Goal: Task Accomplishment & Management: Complete application form

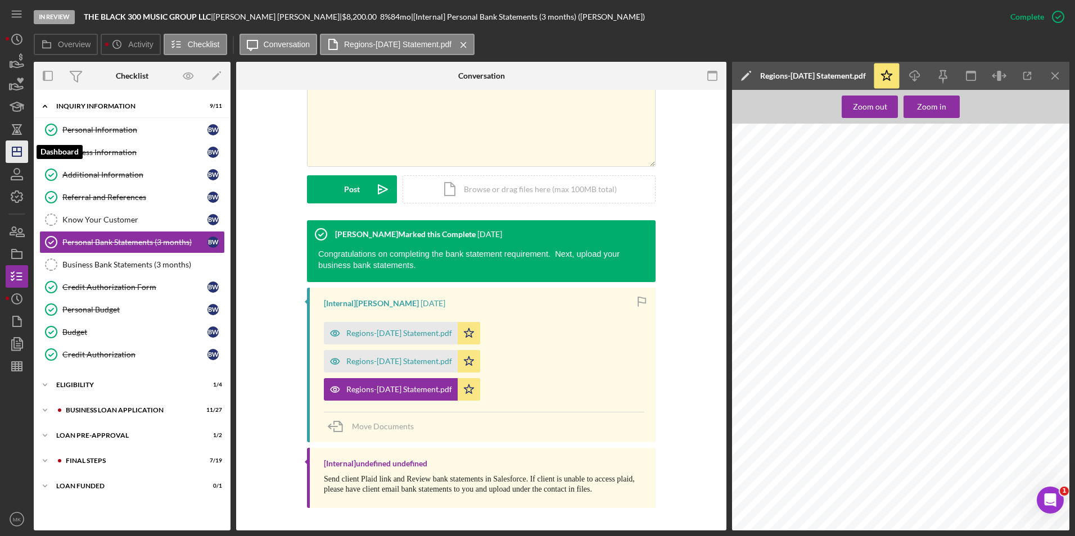
click at [15, 151] on icon "Icon/Dashboard" at bounding box center [17, 152] width 28 height 28
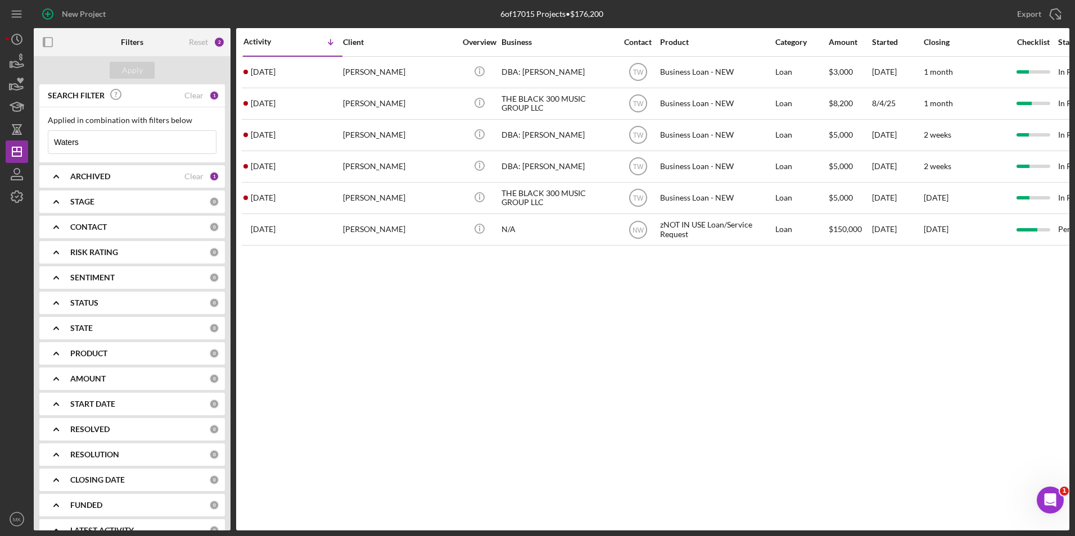
drag, startPoint x: 93, startPoint y: 145, endPoint x: 37, endPoint y: 146, distance: 56.8
click at [37, 146] on div "SEARCH FILTER Clear 1 Applied in combination with filters below Waters Icon/Men…" at bounding box center [132, 307] width 197 height 446
type input "[PERSON_NAME]"
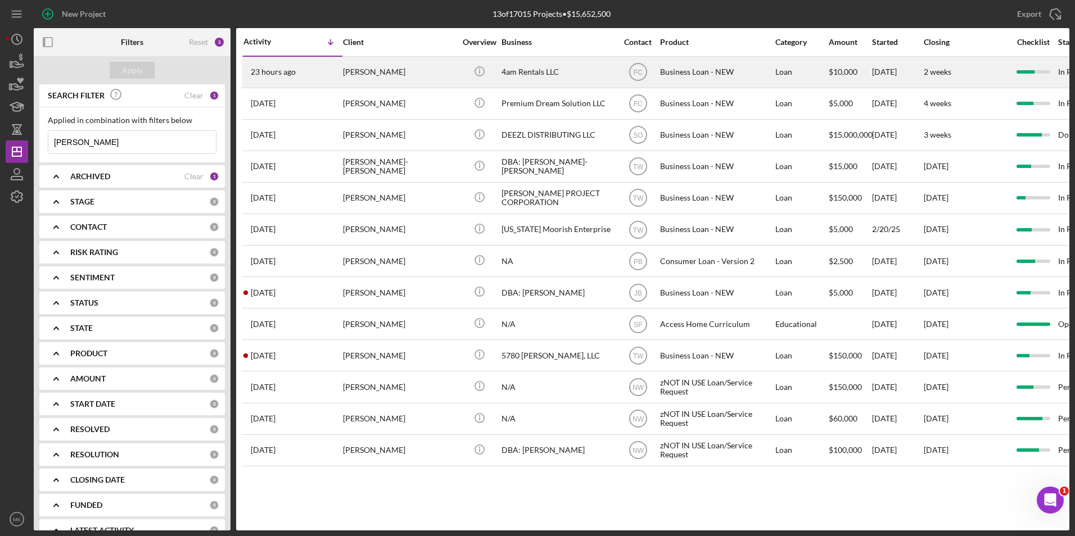
click at [412, 67] on div "[PERSON_NAME]" at bounding box center [399, 72] width 112 height 30
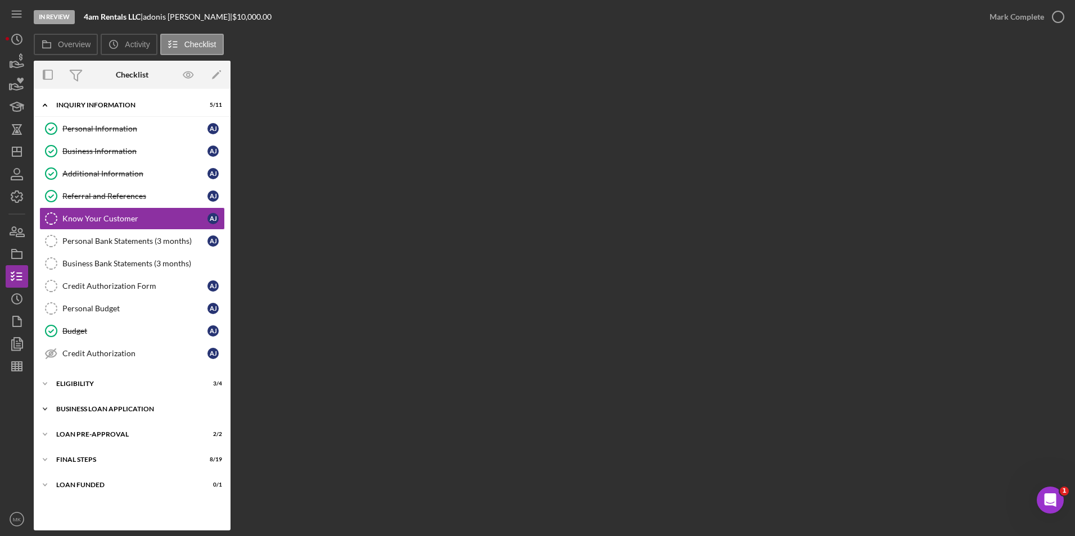
click at [112, 410] on div "BUSINESS LOAN APPLICATION" at bounding box center [136, 409] width 160 height 7
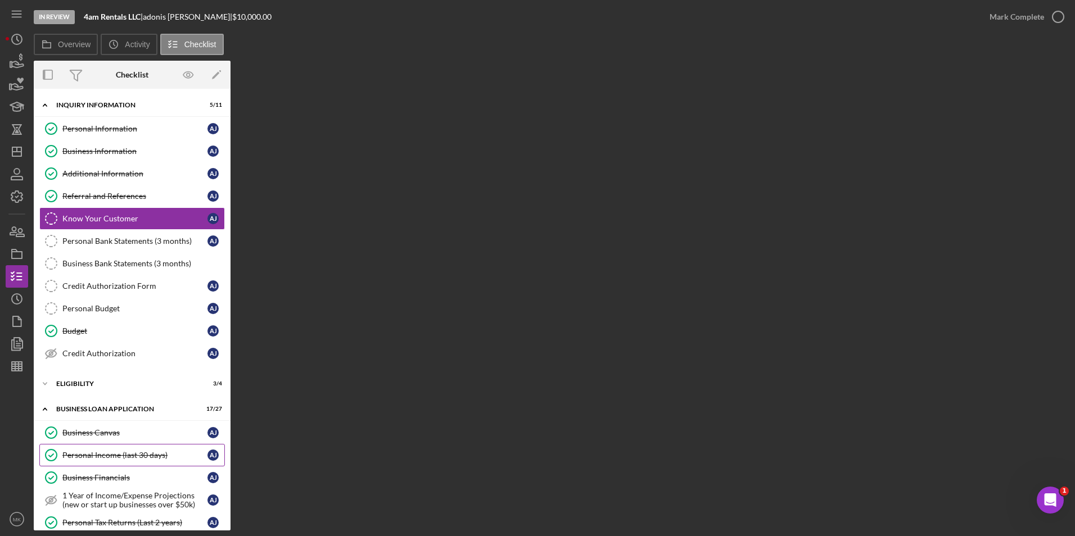
click at [133, 453] on div "Personal Income (last 30 days)" at bounding box center [134, 455] width 145 height 9
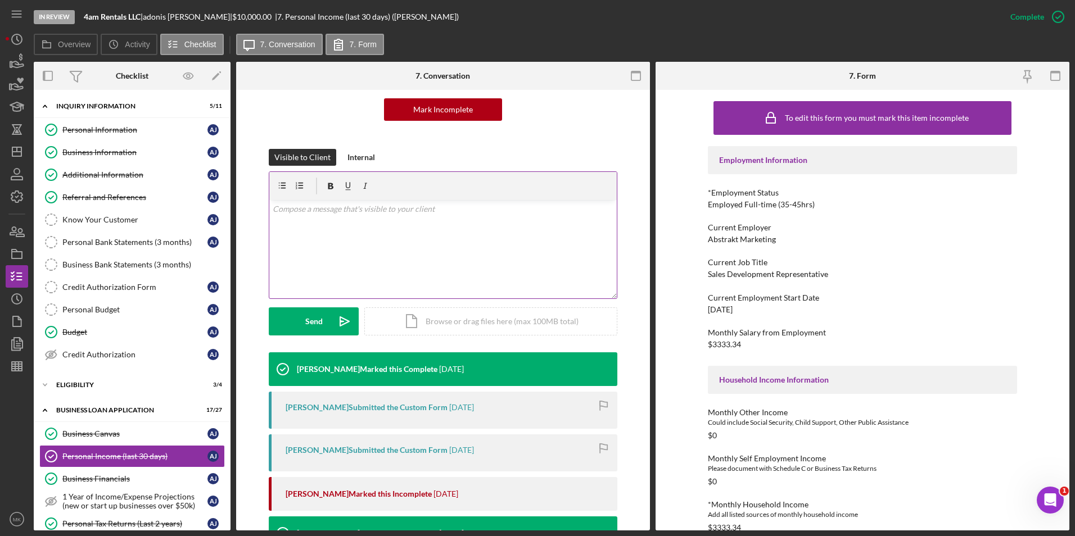
scroll to position [169, 0]
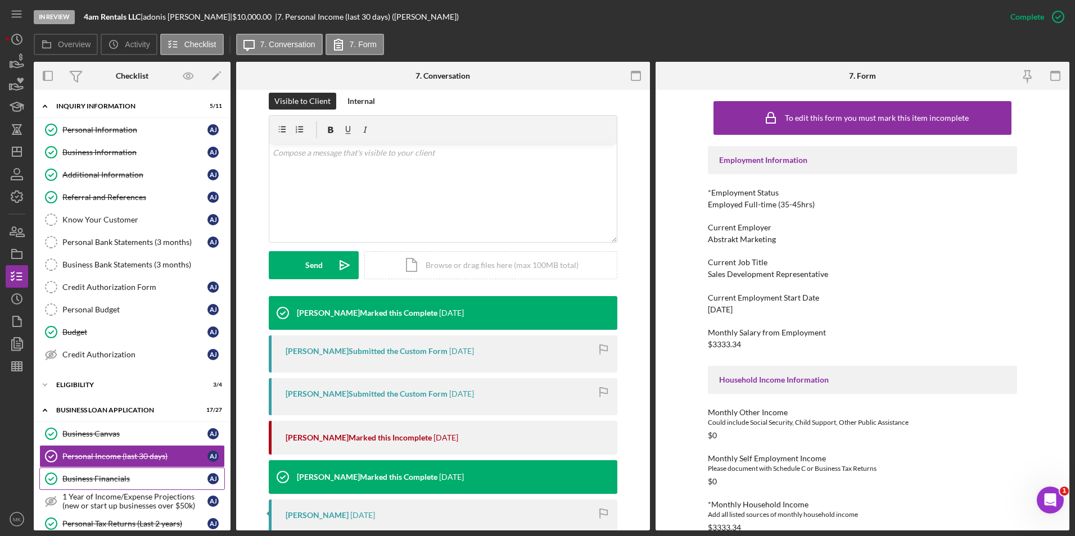
click at [104, 477] on div "Business Financials" at bounding box center [134, 479] width 145 height 9
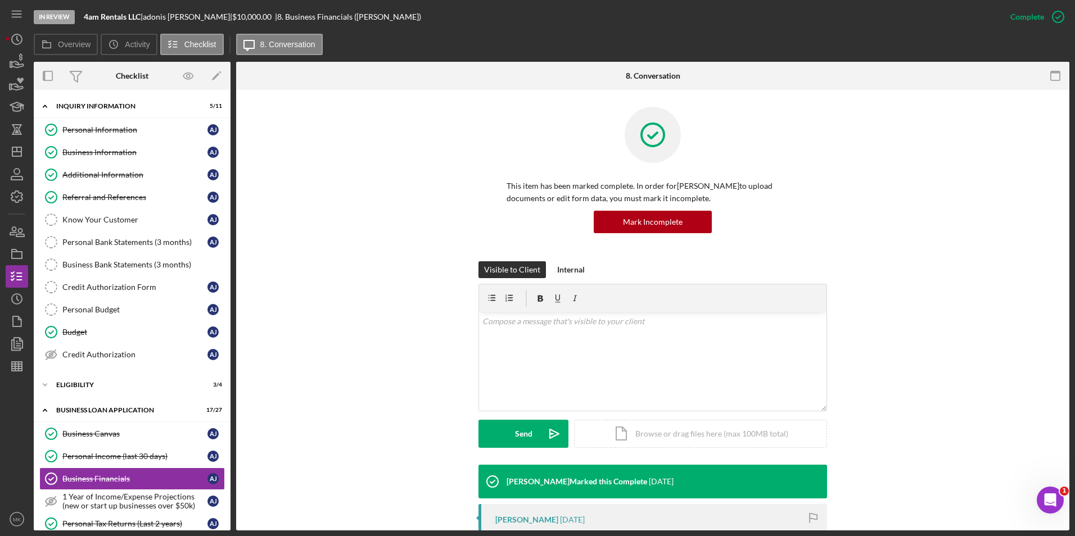
scroll to position [169, 0]
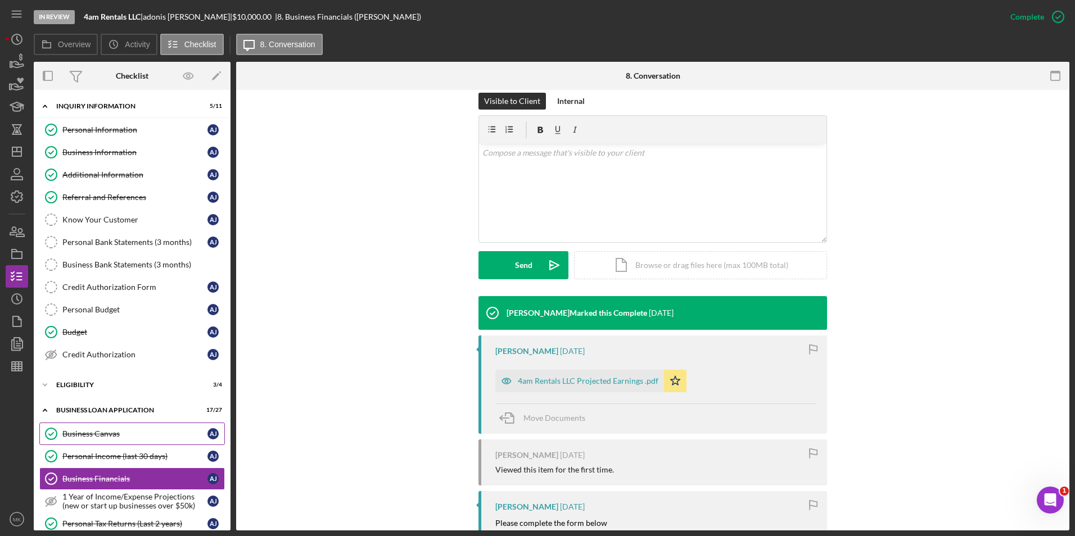
click at [115, 434] on div "Business Canvas" at bounding box center [134, 434] width 145 height 9
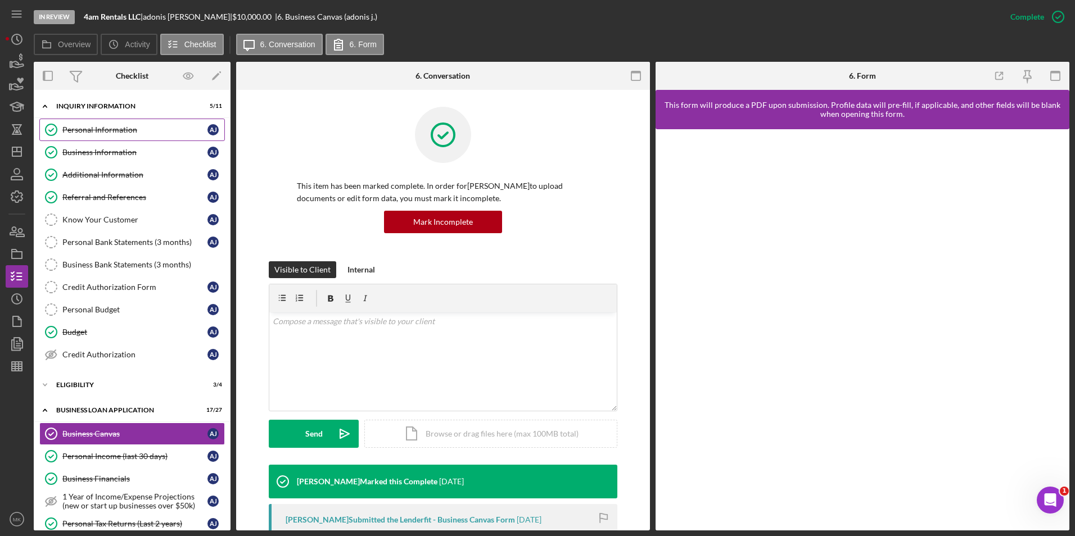
drag, startPoint x: 129, startPoint y: 128, endPoint x: 127, endPoint y: 141, distance: 12.5
click at [129, 128] on div "Personal Information" at bounding box center [134, 129] width 145 height 9
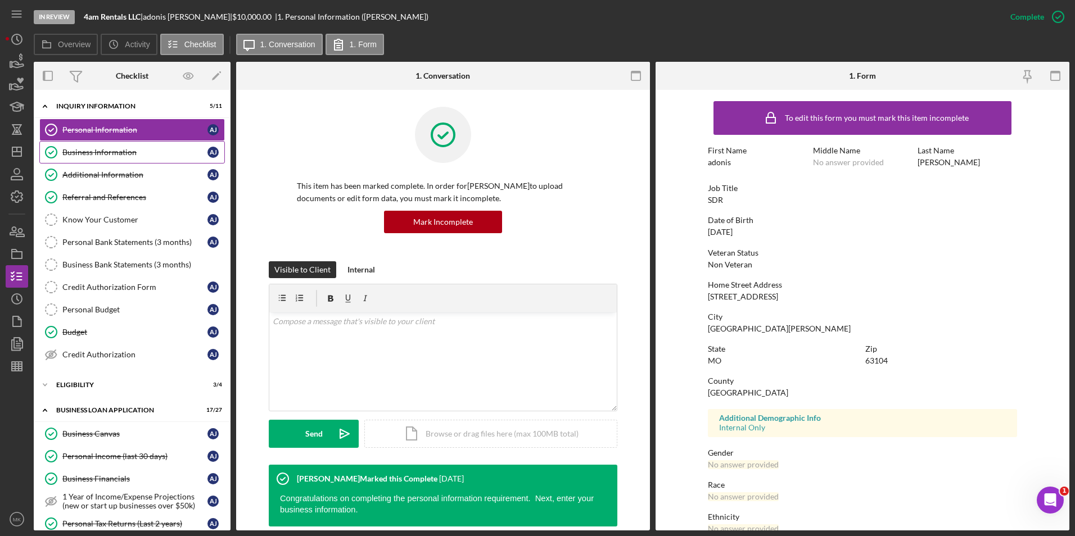
click at [112, 160] on link "Business Information Business Information a j" at bounding box center [132, 152] width 186 height 22
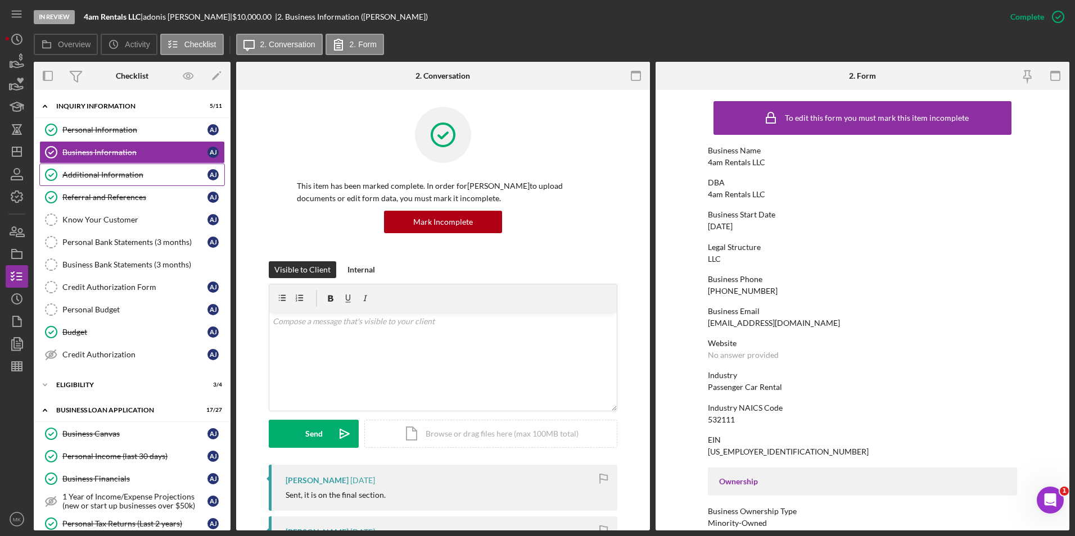
click at [124, 175] on div "Additional Information" at bounding box center [134, 174] width 145 height 9
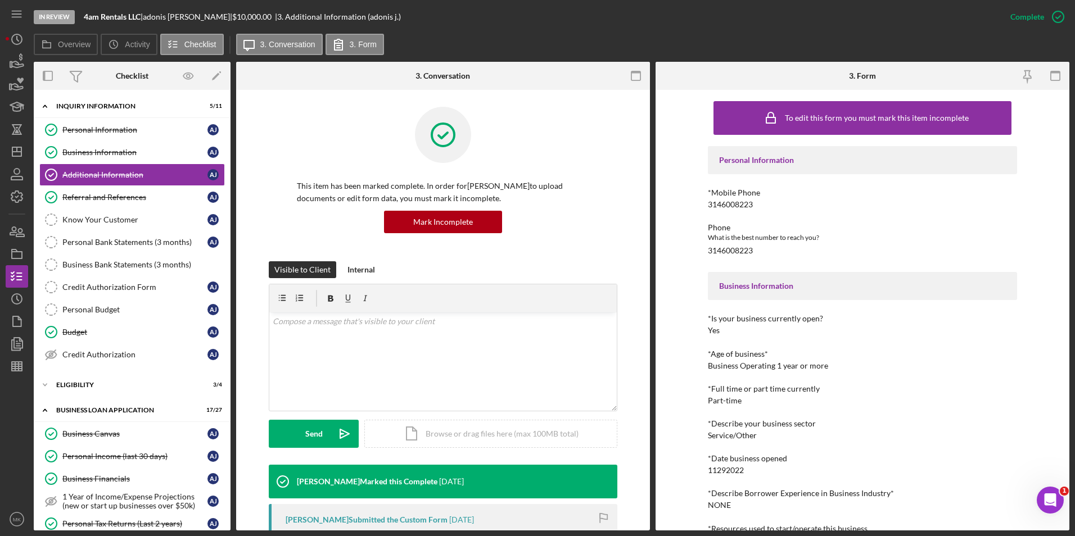
scroll to position [195, 0]
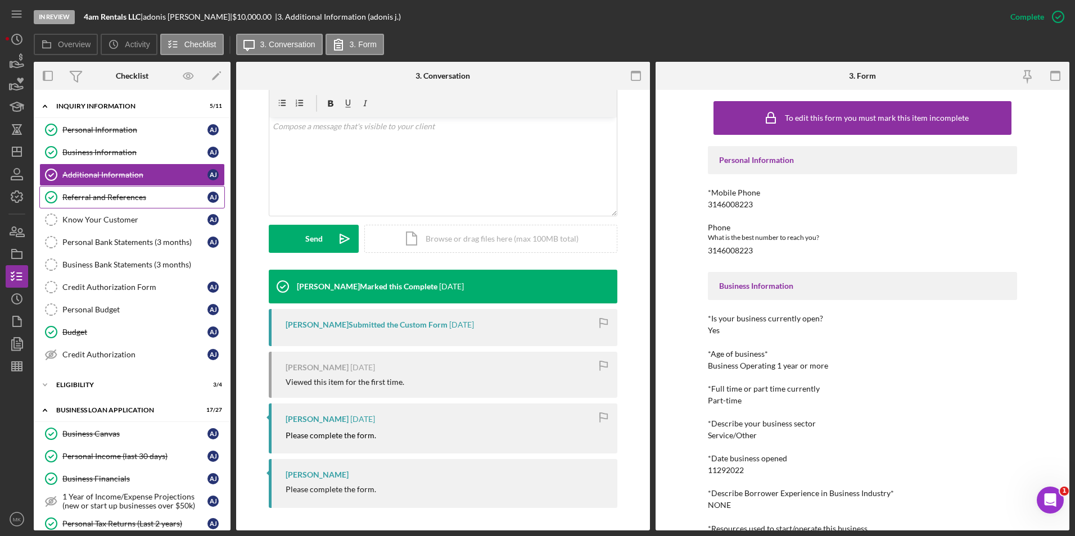
click at [157, 197] on div "Referral and References" at bounding box center [134, 197] width 145 height 9
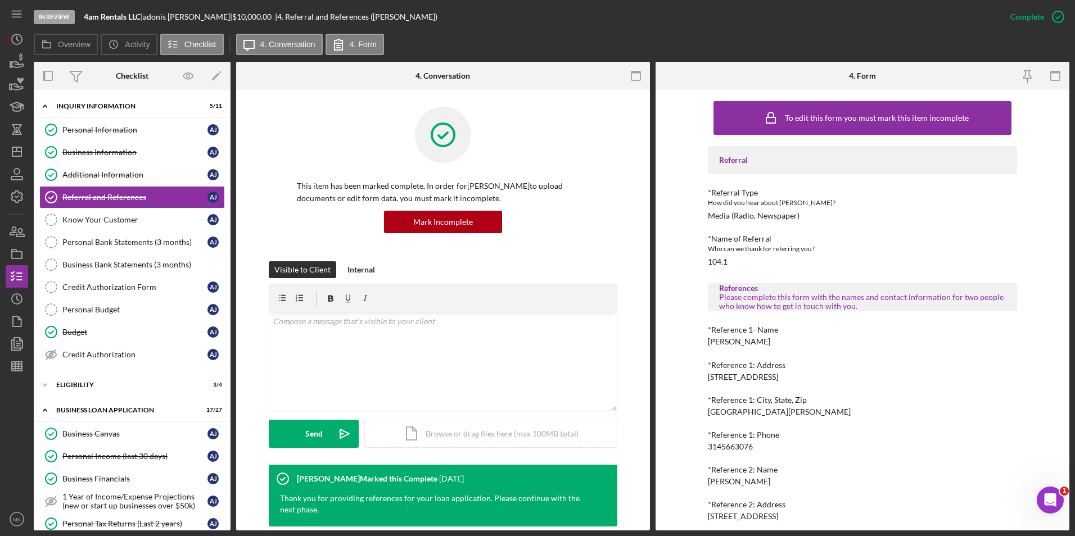
scroll to position [225, 0]
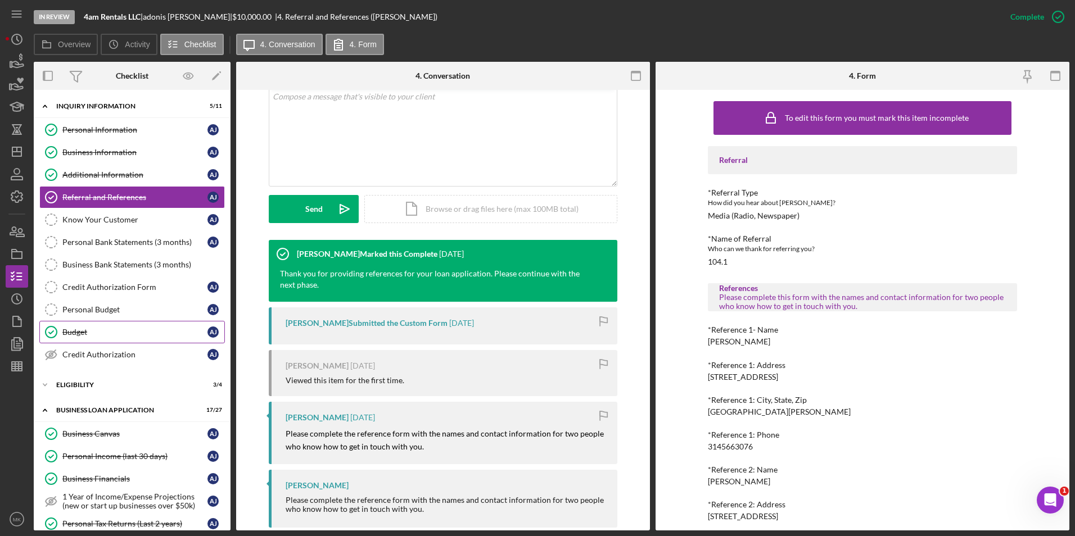
click at [101, 330] on div "Budget" at bounding box center [134, 332] width 145 height 9
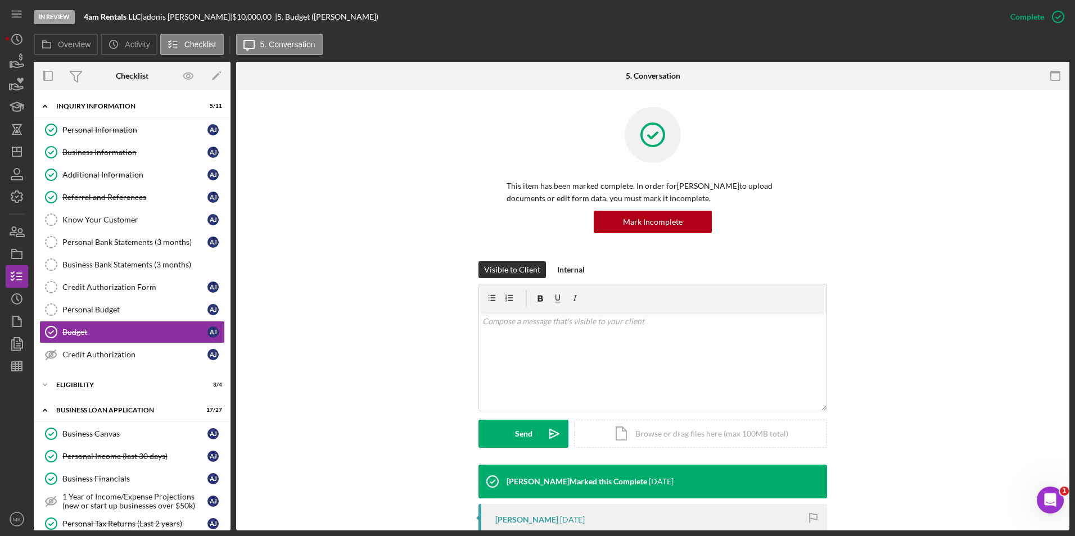
scroll to position [234, 0]
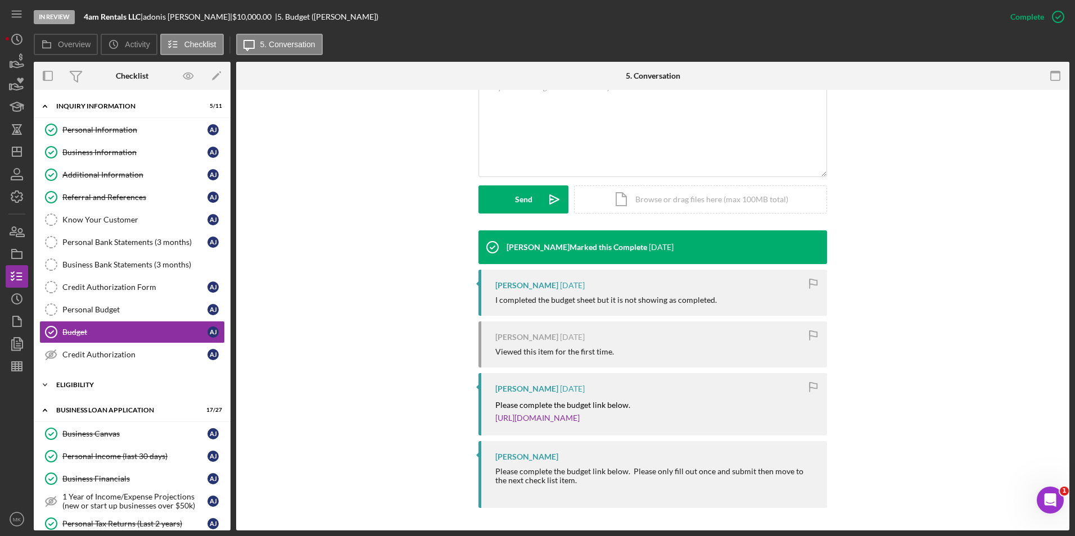
click at [50, 391] on icon "Icon/Expander" at bounding box center [45, 385] width 22 height 22
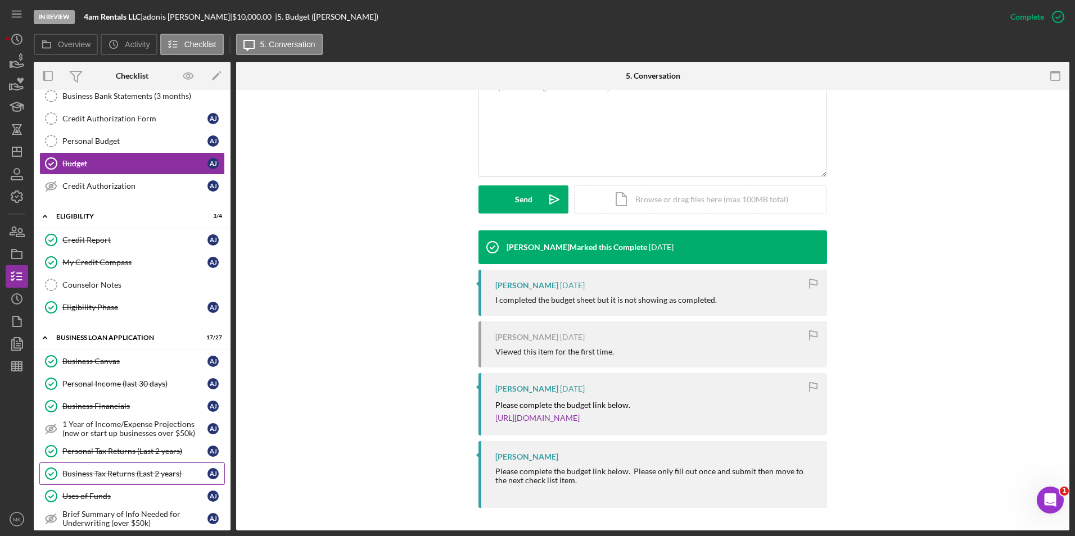
scroll to position [281, 0]
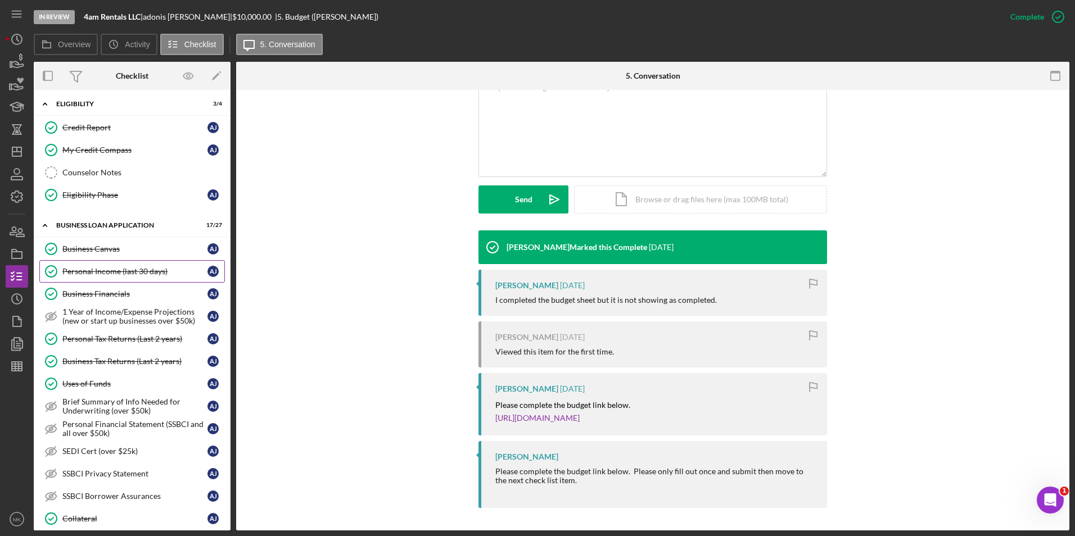
click at [97, 267] on div "Personal Income (last 30 days)" at bounding box center [134, 271] width 145 height 9
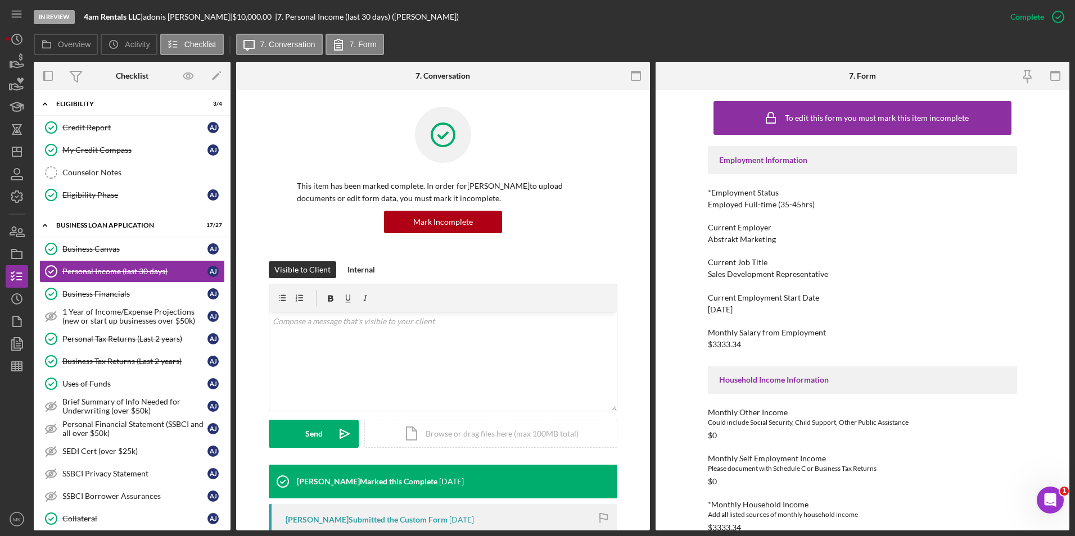
scroll to position [281, 0]
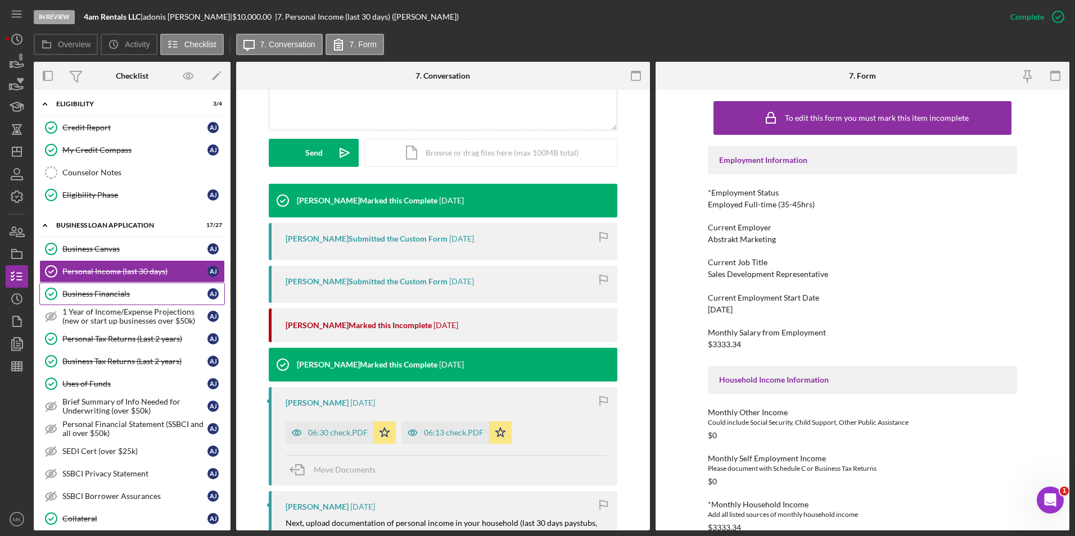
click at [114, 300] on link "Business Financials Business Financials a j" at bounding box center [132, 294] width 186 height 22
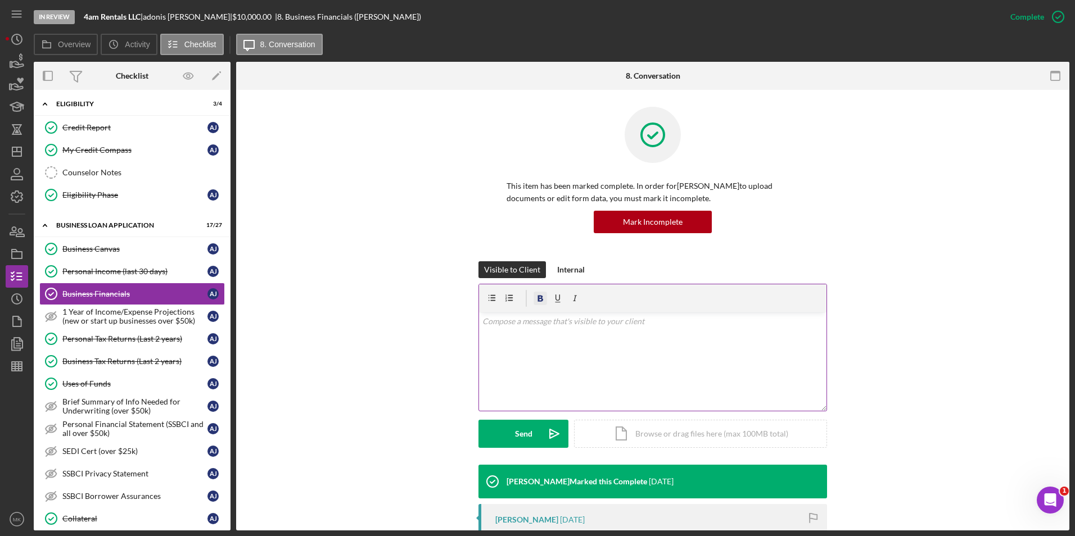
scroll to position [225, 0]
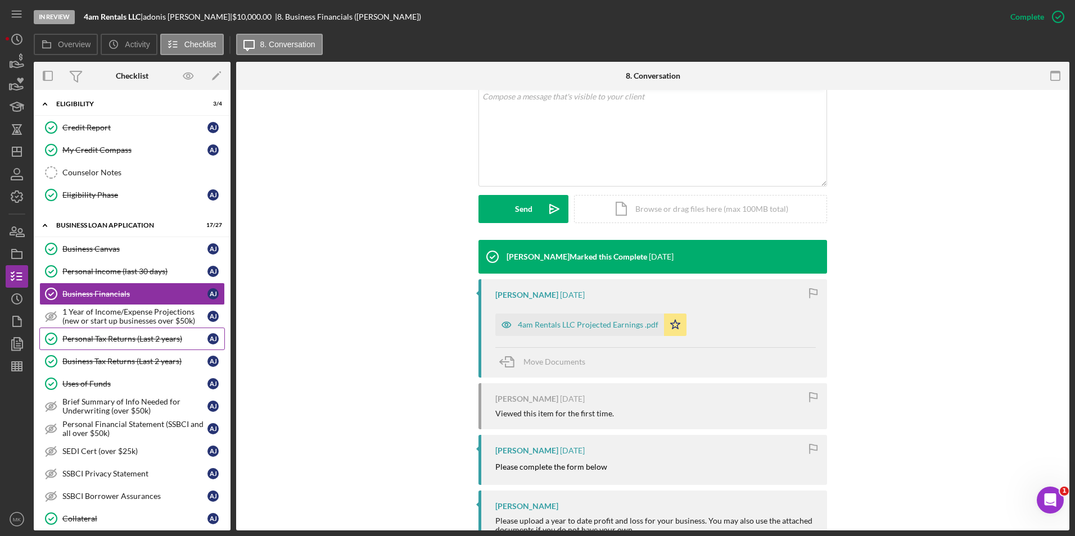
click at [146, 346] on link "Personal Tax Returns (Last 2 years) Personal Tax Returns (Last 2 years) a j" at bounding box center [132, 339] width 186 height 22
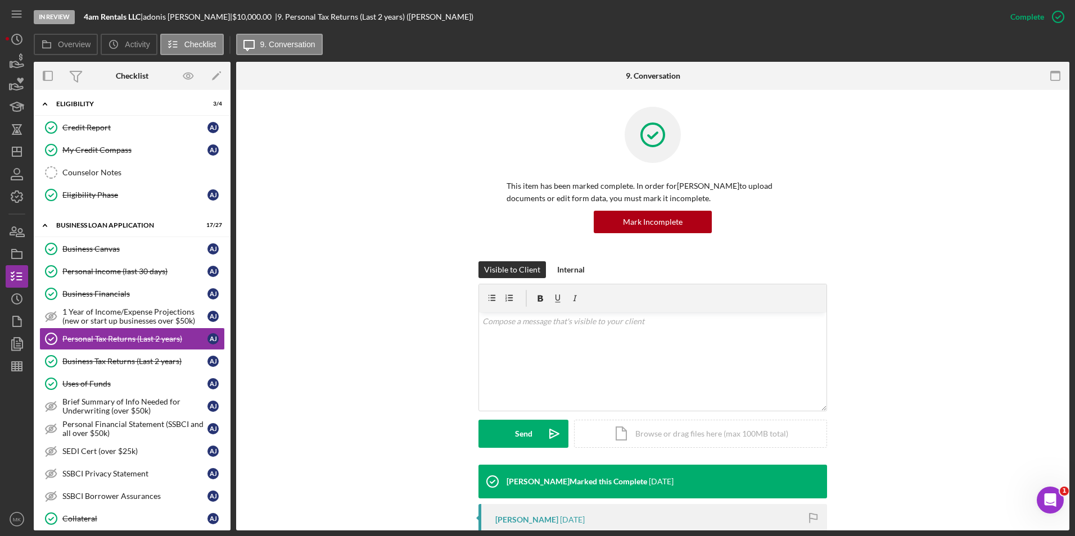
scroll to position [225, 0]
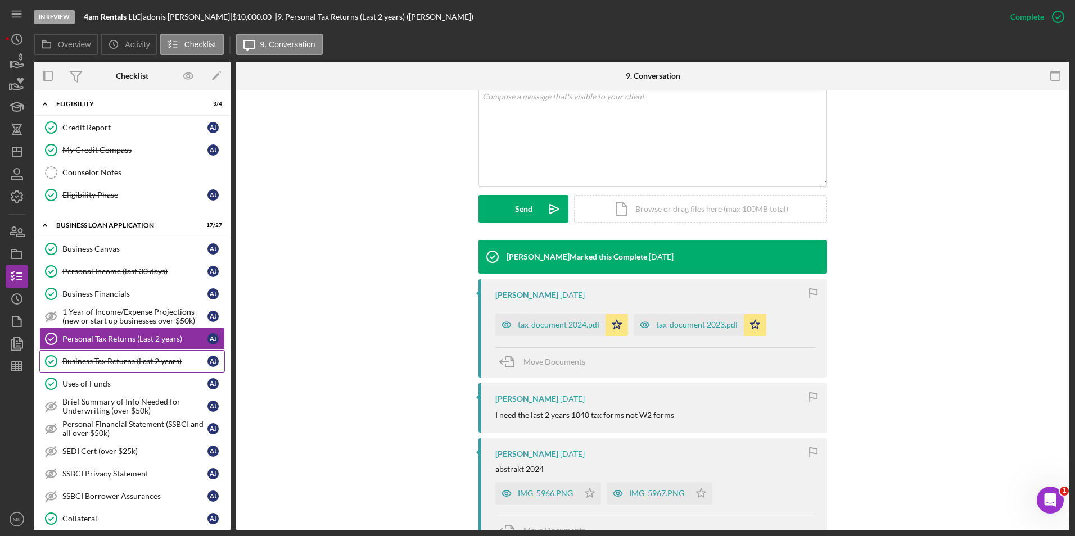
click at [152, 366] on div "Business Tax Returns (Last 2 years)" at bounding box center [134, 361] width 145 height 9
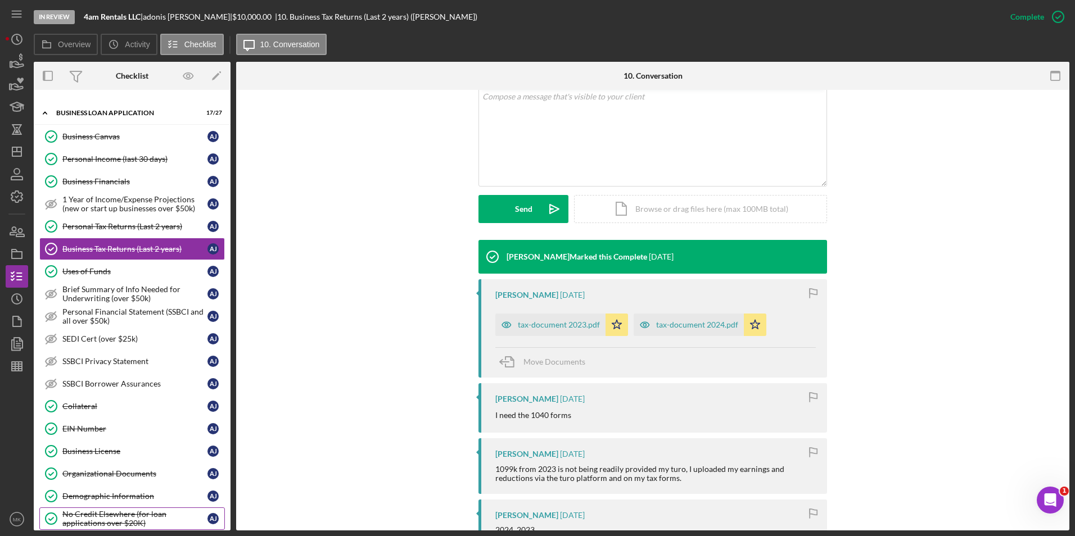
scroll to position [506, 0]
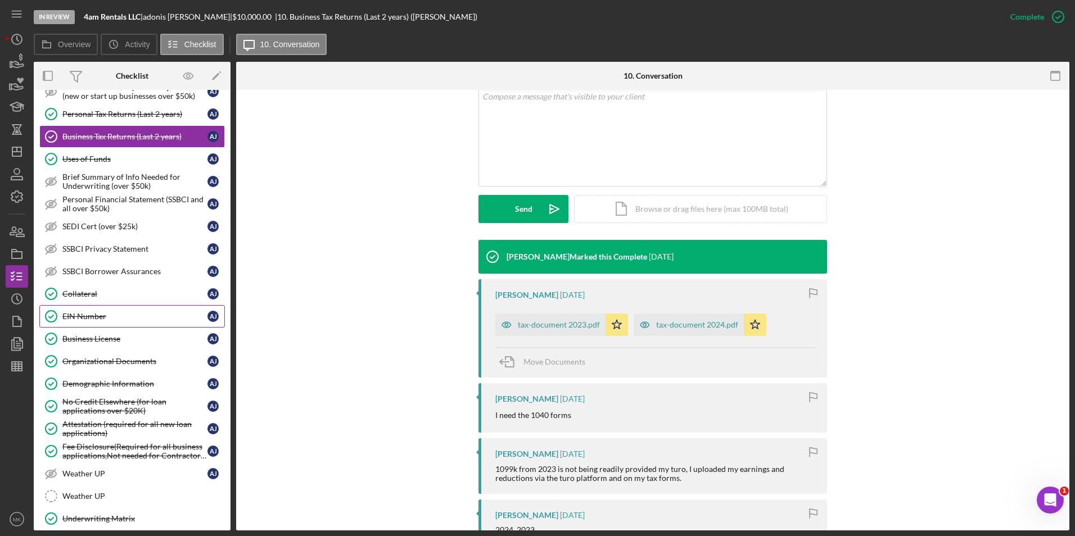
click at [118, 315] on div "EIN Number" at bounding box center [134, 316] width 145 height 9
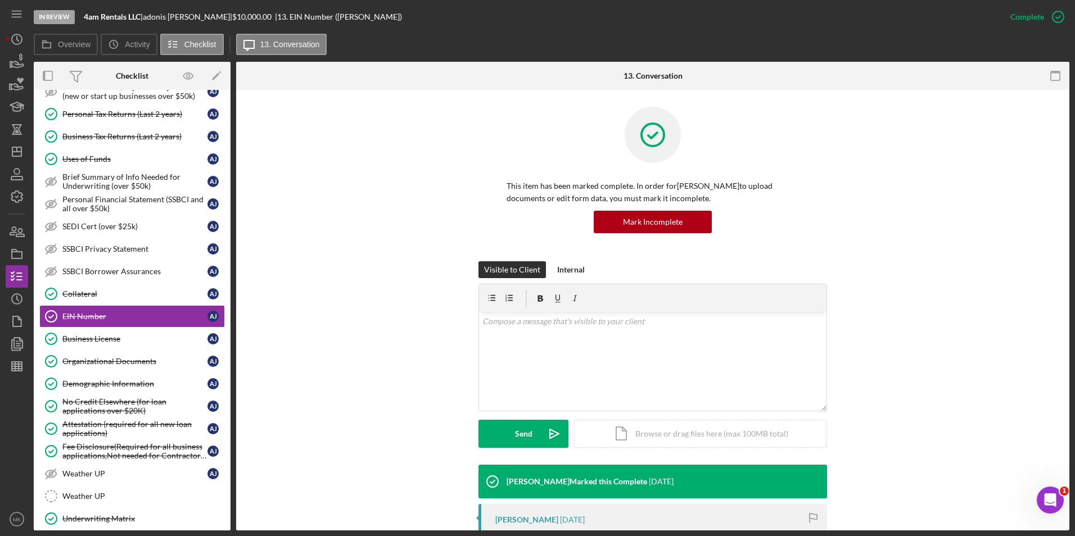
scroll to position [112, 0]
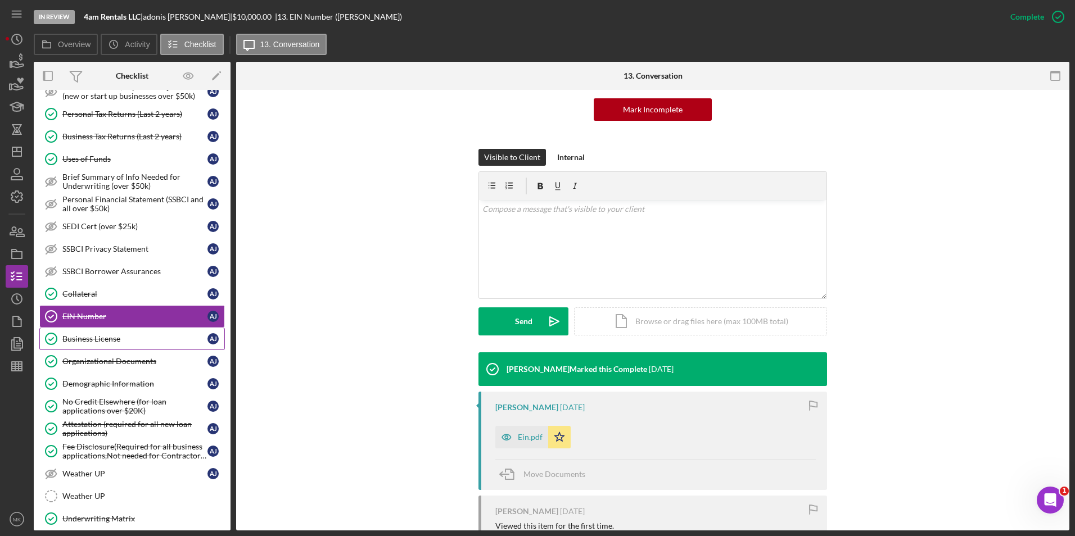
click at [102, 340] on div "Business License" at bounding box center [134, 339] width 145 height 9
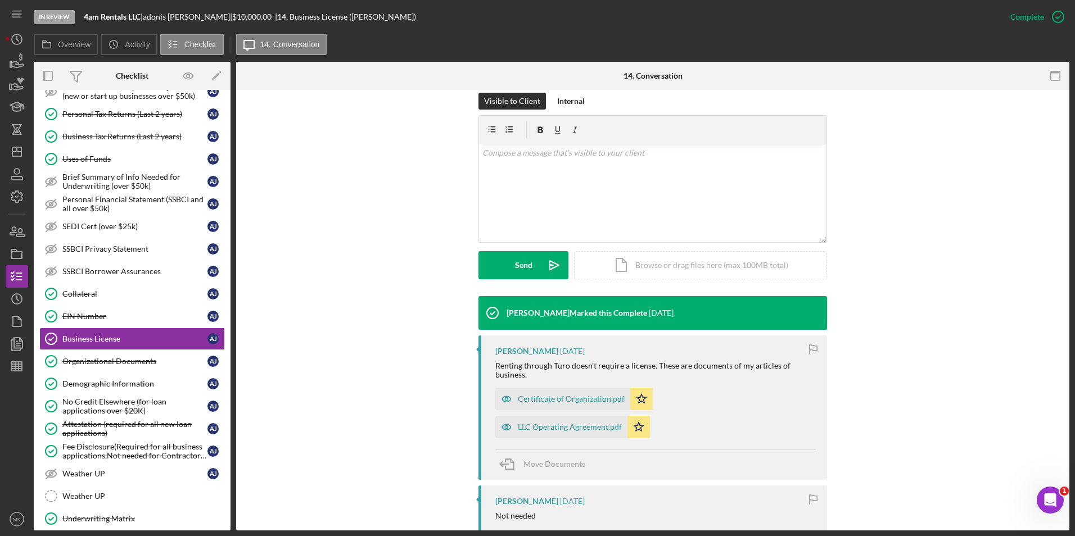
scroll to position [299, 0]
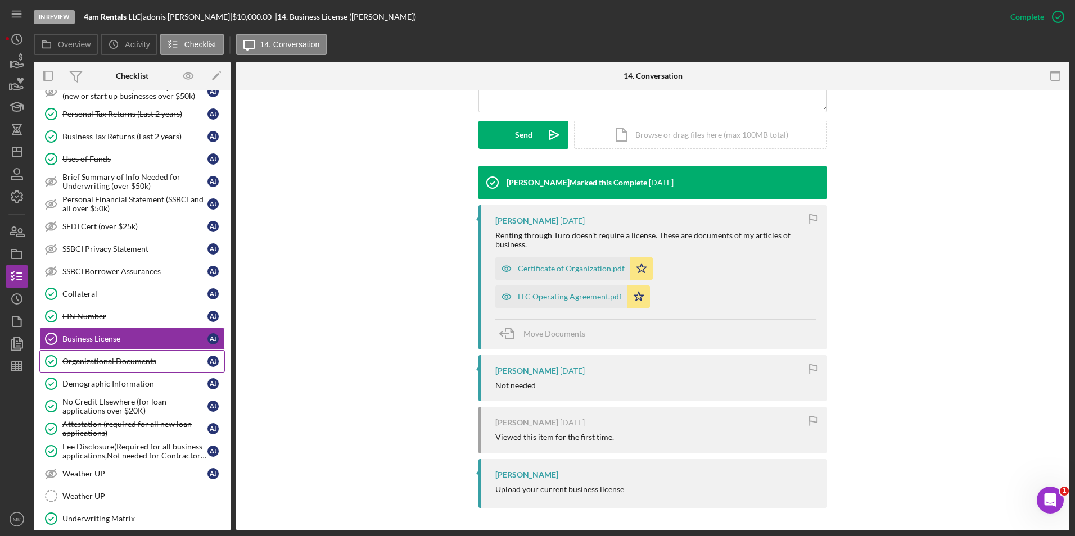
click at [170, 362] on div "Organizational Documents" at bounding box center [134, 361] width 145 height 9
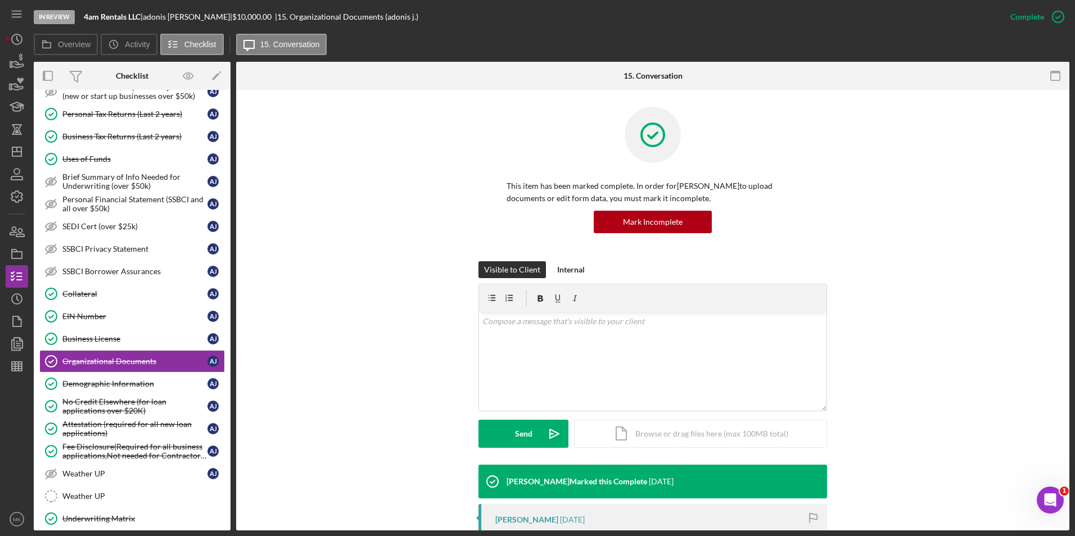
scroll to position [225, 0]
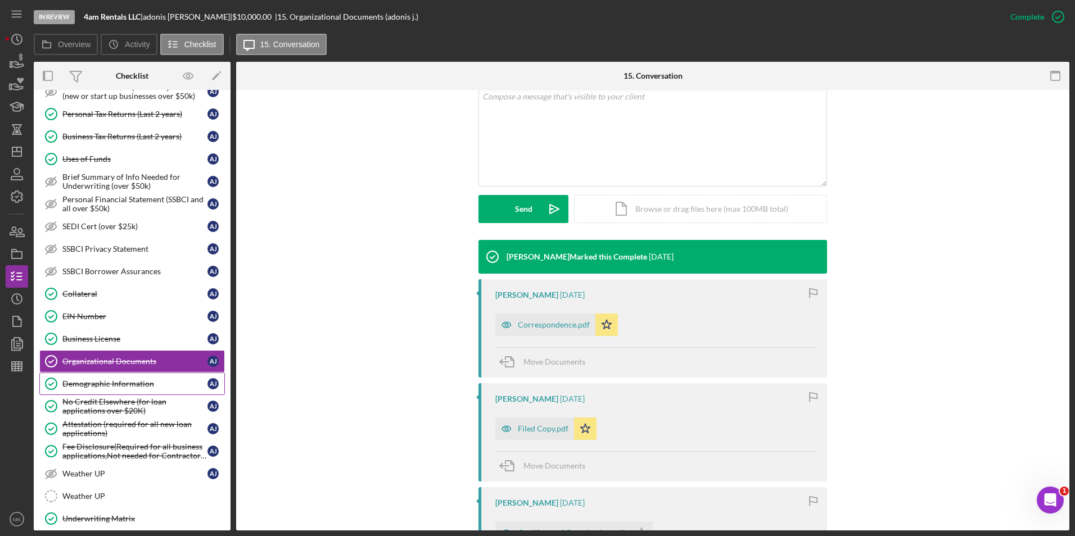
click at [95, 387] on div "Demographic Information" at bounding box center [134, 384] width 145 height 9
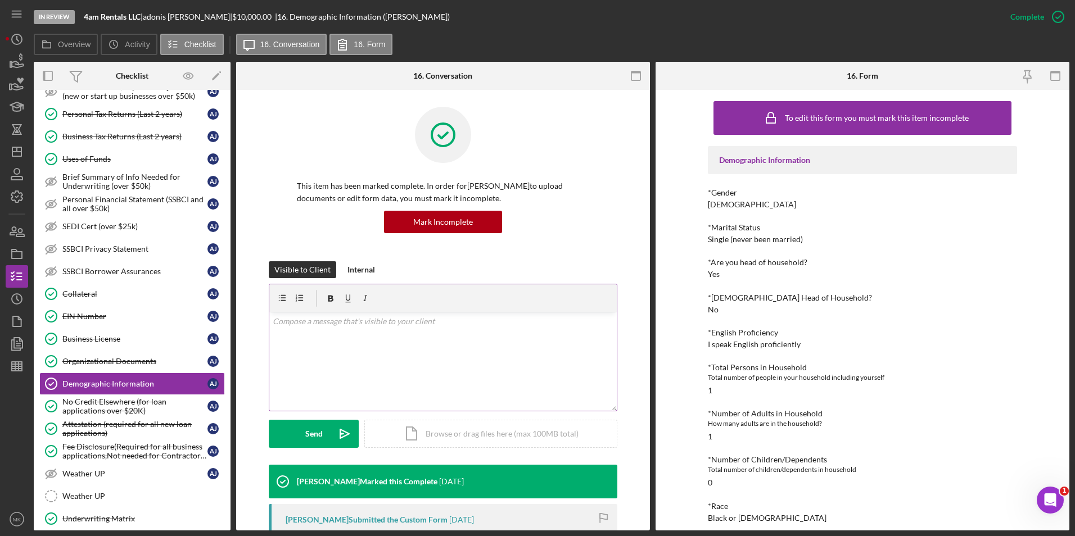
scroll to position [169, 0]
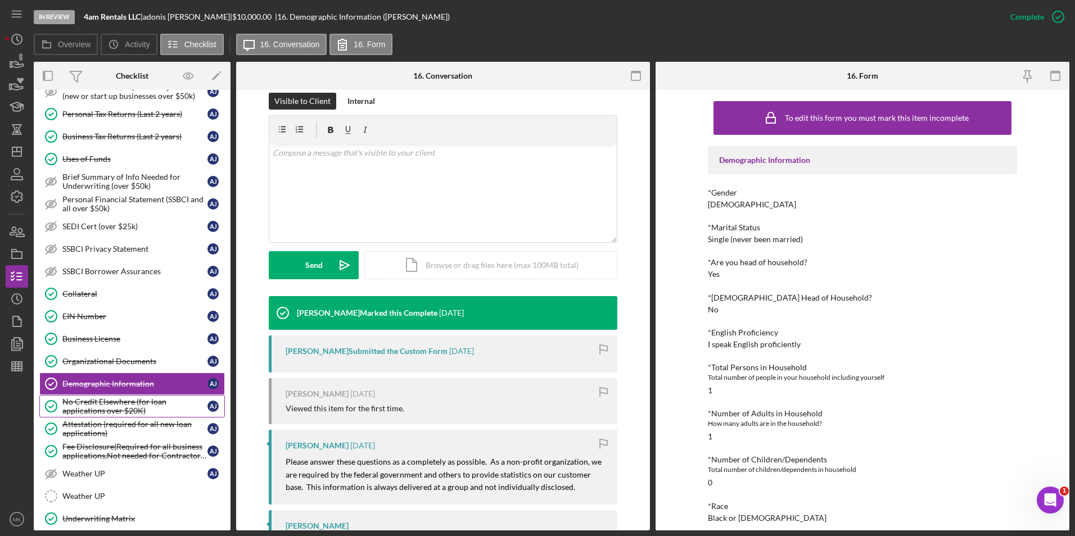
click at [120, 410] on div "No Credit Elsewhere (for loan applications over $20K)" at bounding box center [134, 407] width 145 height 18
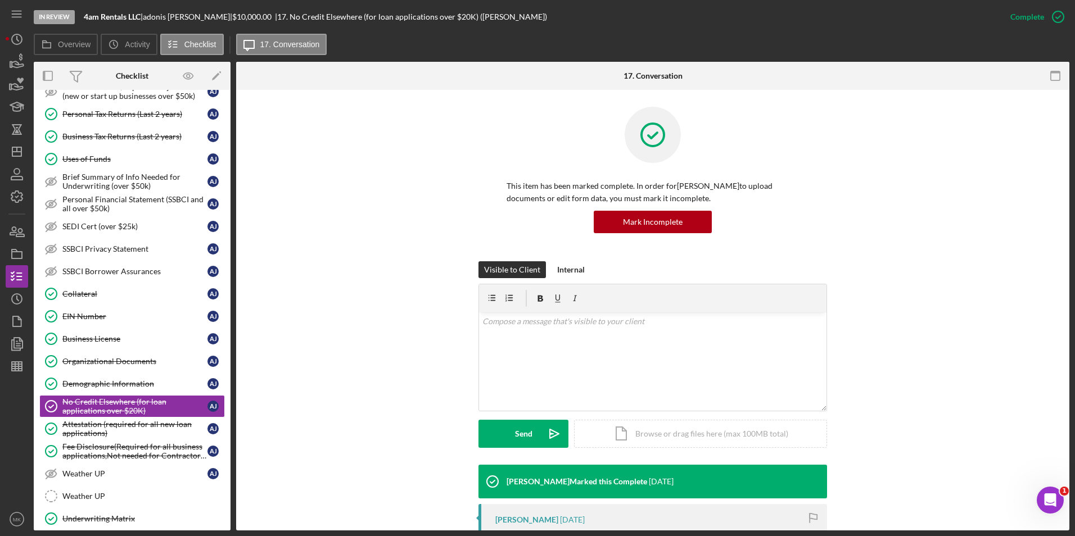
scroll to position [167, 0]
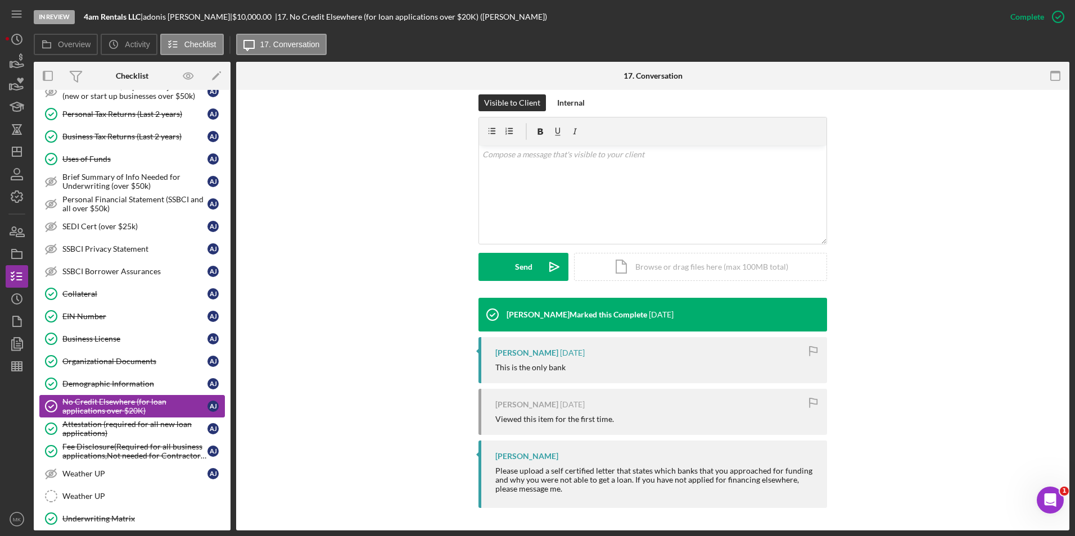
click at [118, 428] on div "Attestation (required for all new loan applications)" at bounding box center [134, 429] width 145 height 18
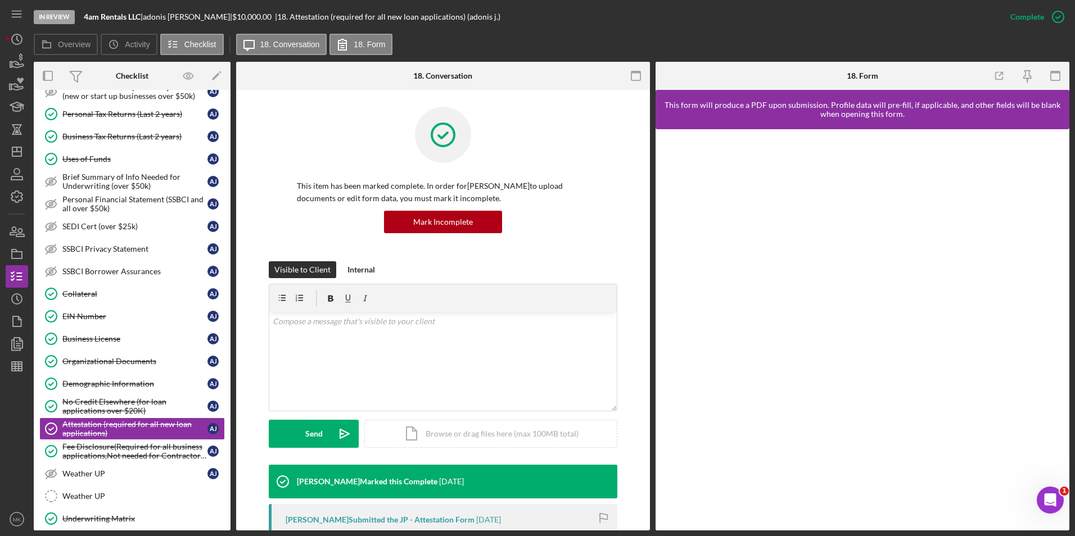
scroll to position [265, 0]
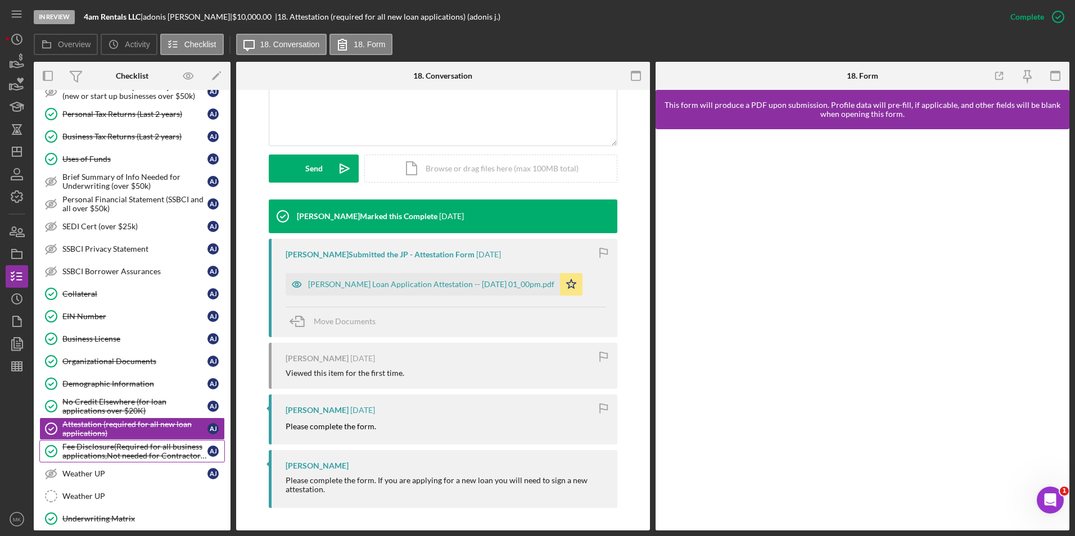
click at [122, 455] on div "Fee Disclosure(Required for all business applications,Not needed for Contractor…" at bounding box center [134, 452] width 145 height 18
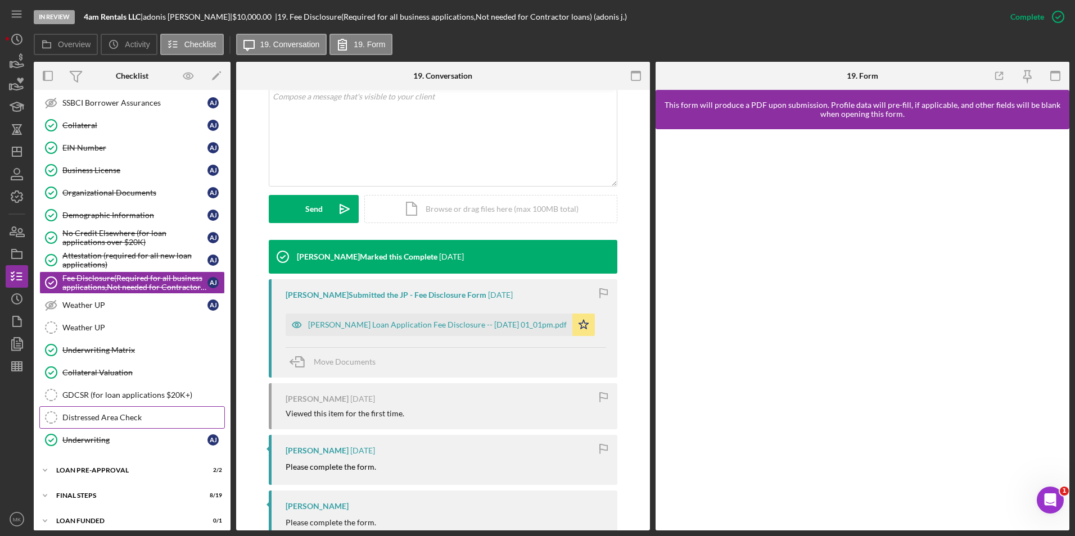
scroll to position [683, 0]
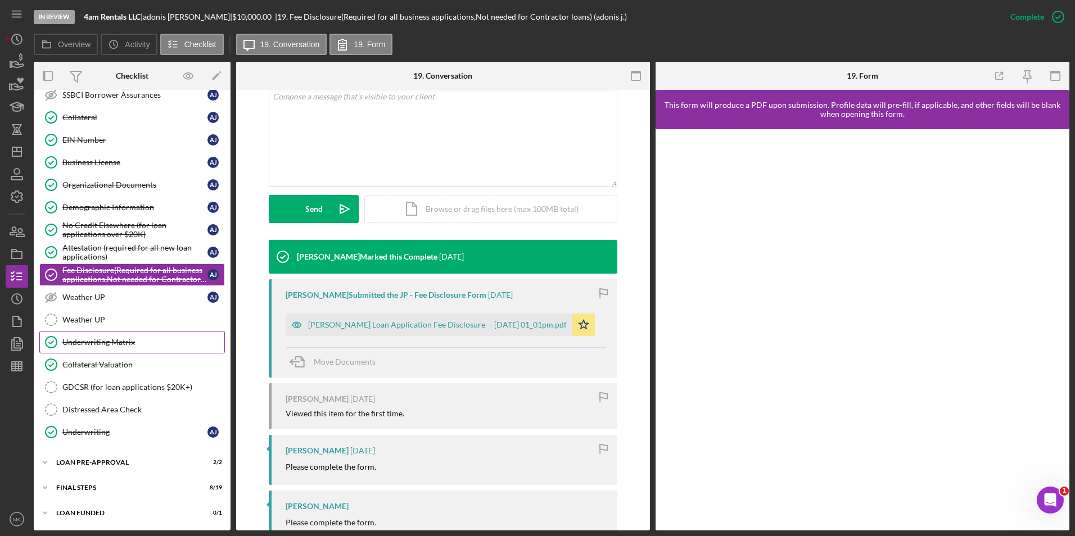
click at [102, 343] on div "Underwriting Matrix" at bounding box center [143, 342] width 162 height 9
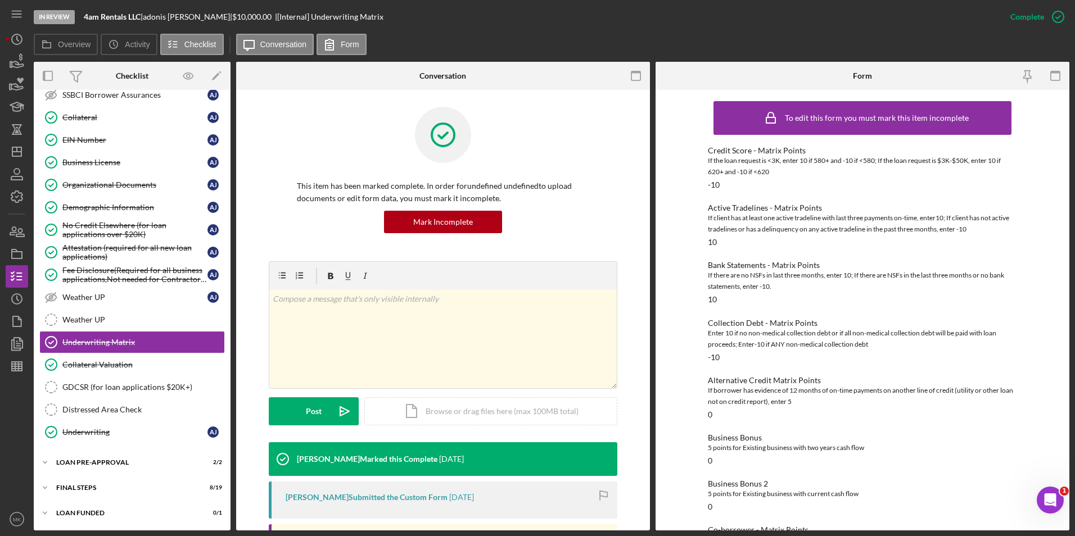
scroll to position [111, 0]
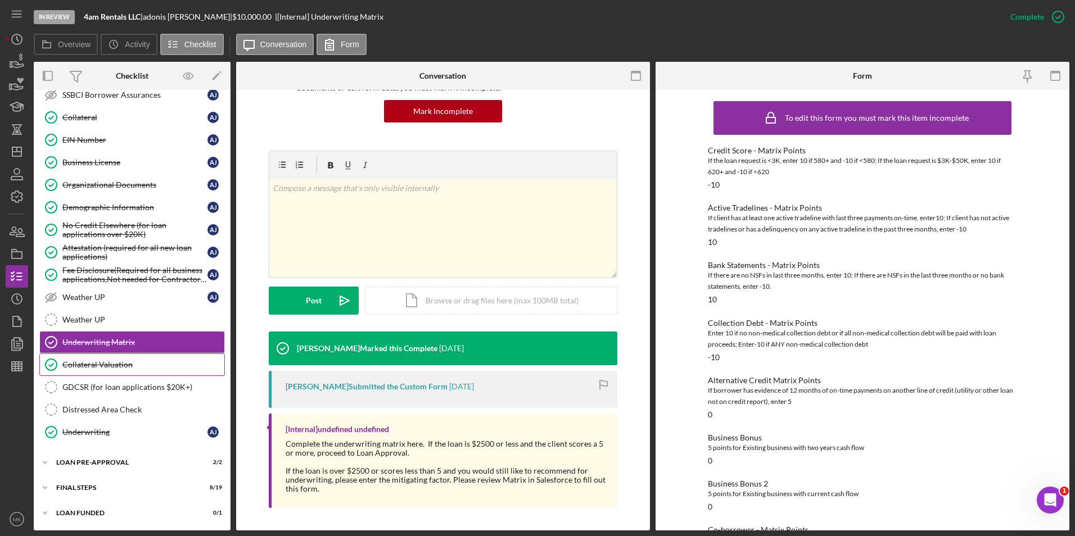
click at [122, 370] on link "Collateral Valuation Collateral Valuation" at bounding box center [132, 365] width 186 height 22
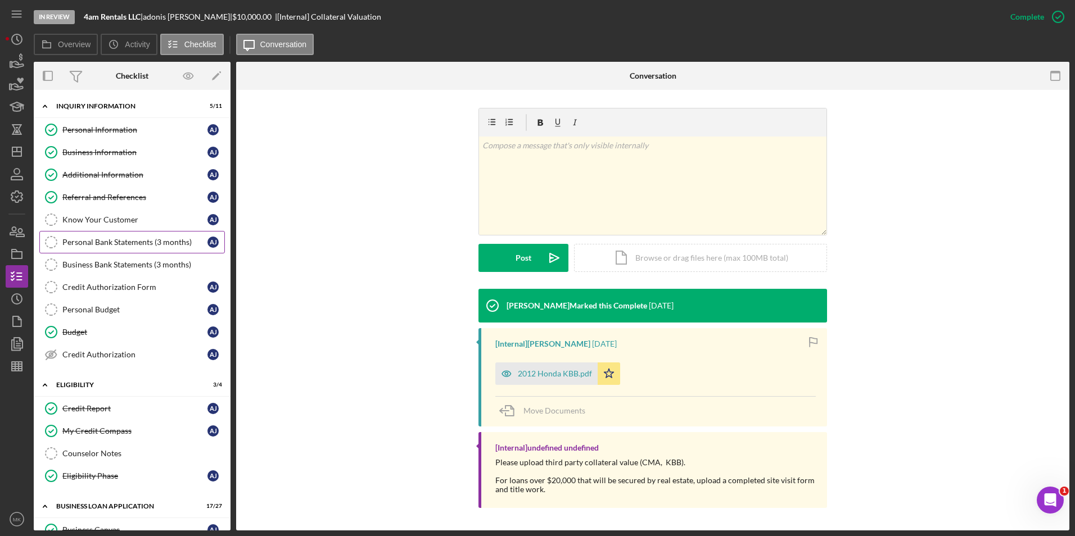
click at [132, 247] on link "Personal Bank Statements (3 months) Personal Bank Statements (3 months) a j" at bounding box center [132, 242] width 186 height 22
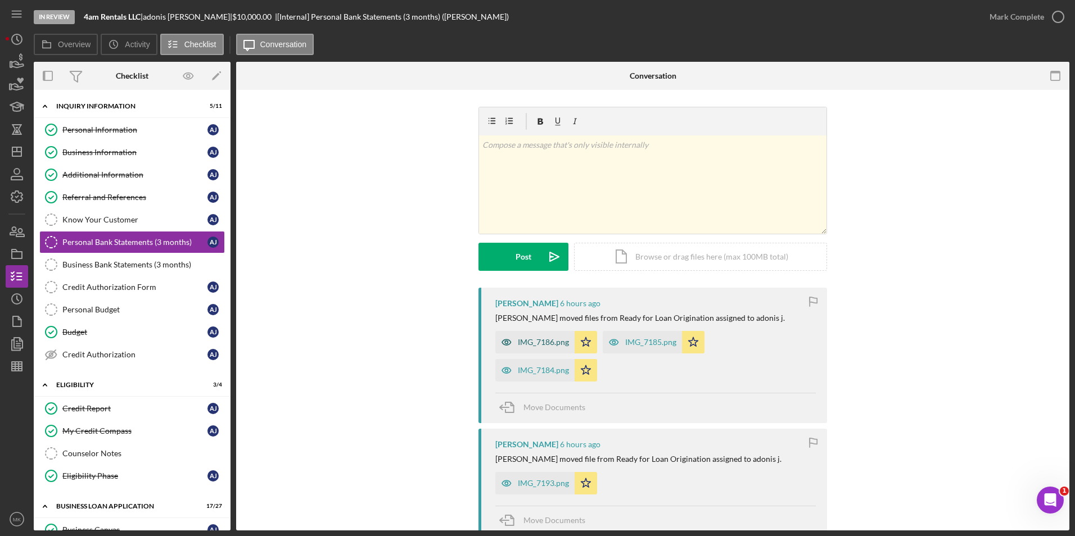
click at [534, 342] on div "IMG_7186.png" at bounding box center [543, 342] width 51 height 9
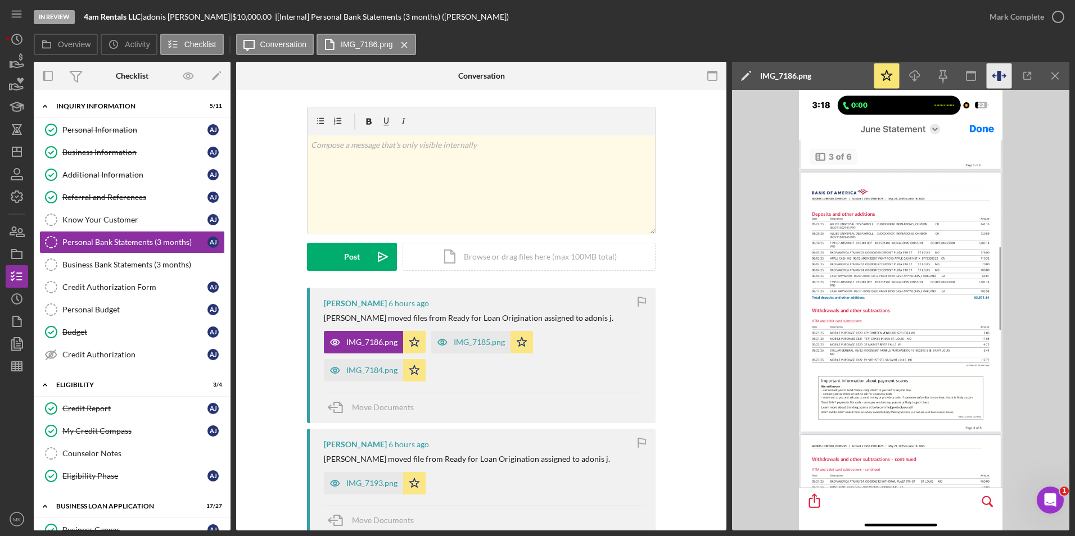
click at [1004, 78] on icon "button" at bounding box center [1003, 75] width 3 height 3
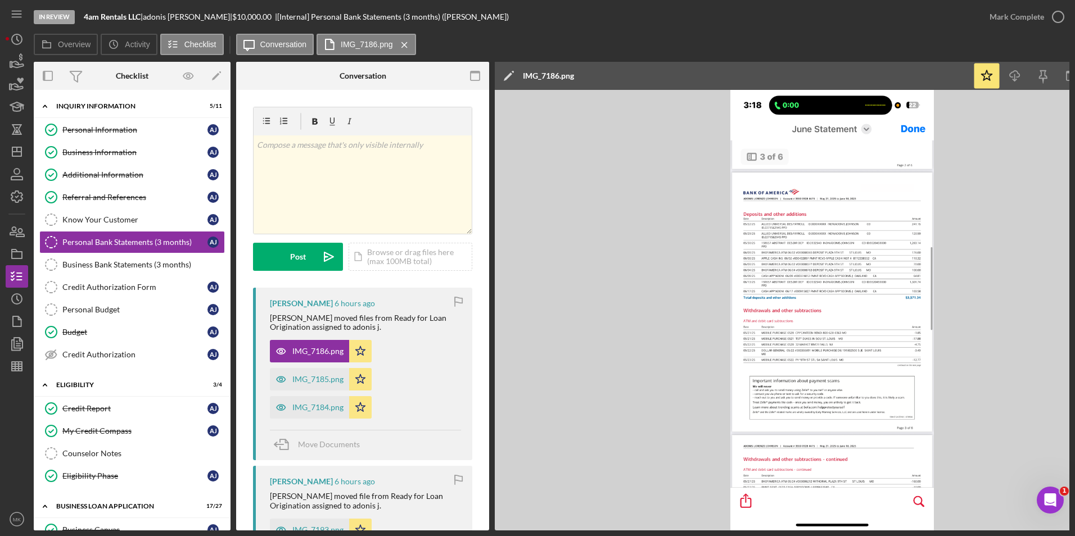
click at [1072, 71] on div "In Review 4am Rentals LLC | [PERSON_NAME] | $10,000.00 | [Internal] Personal Ba…" at bounding box center [537, 268] width 1075 height 536
click at [1069, 75] on icon "button" at bounding box center [1071, 76] width 25 height 25
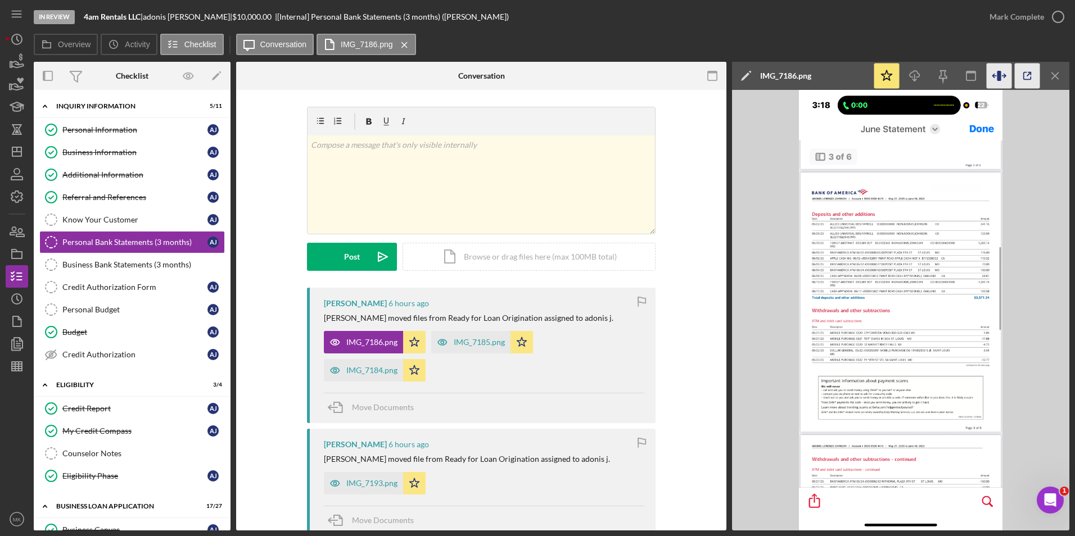
click at [1031, 76] on icon "button" at bounding box center [1027, 76] width 25 height 25
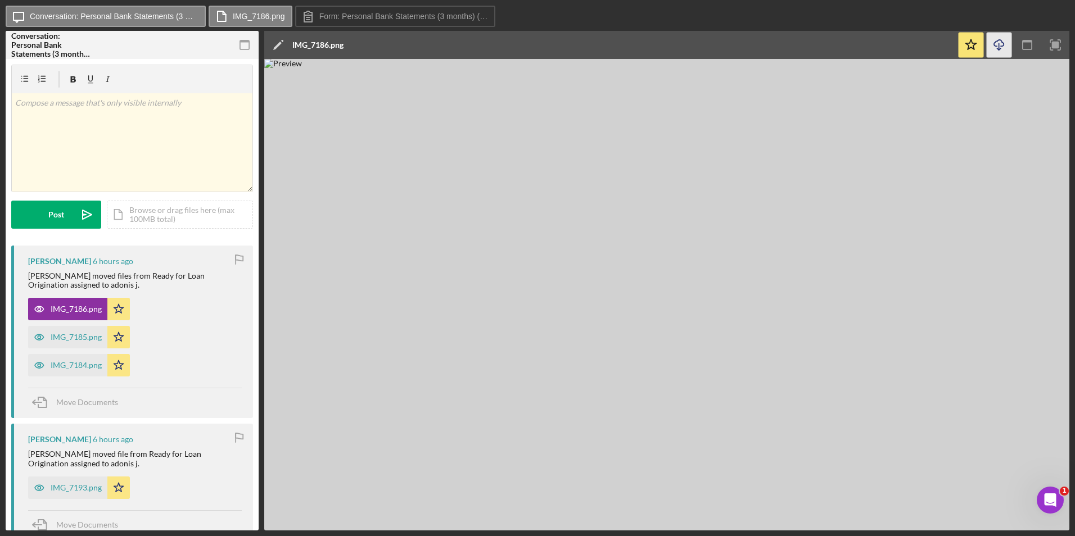
click at [1000, 44] on icon "Icon/Download" at bounding box center [999, 45] width 25 height 25
click at [84, 341] on div "IMG_7185.png" at bounding box center [76, 337] width 51 height 9
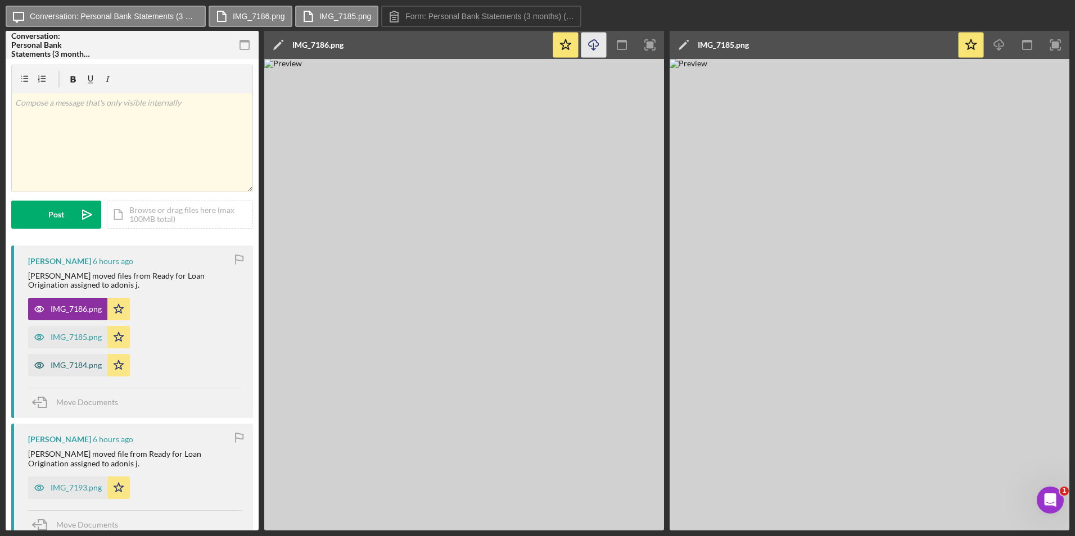
click at [77, 372] on div "IMG_7184.png" at bounding box center [67, 365] width 79 height 22
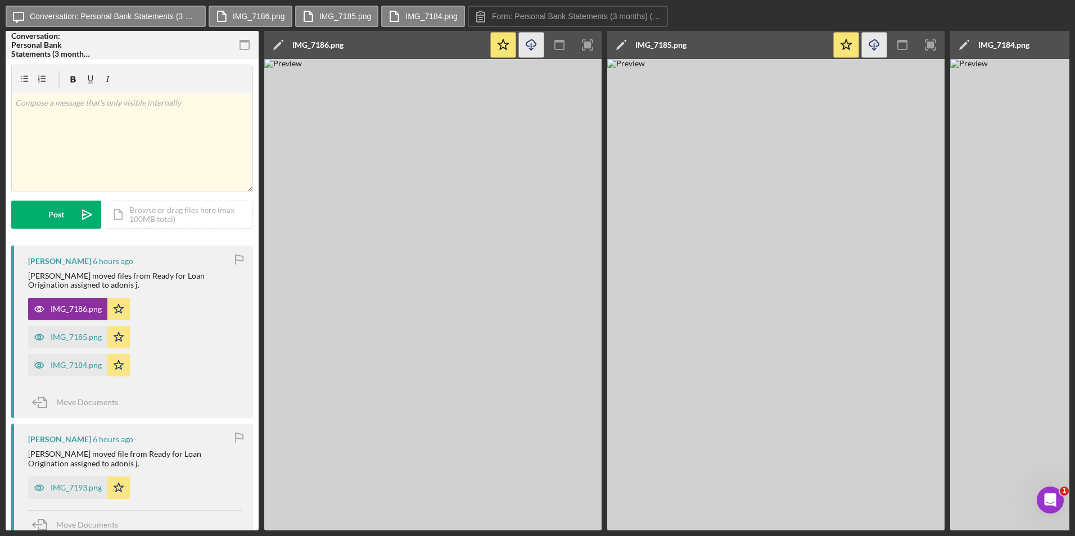
click at [872, 48] on icon "Icon/Download" at bounding box center [874, 45] width 25 height 25
